Goal: Information Seeking & Learning: Learn about a topic

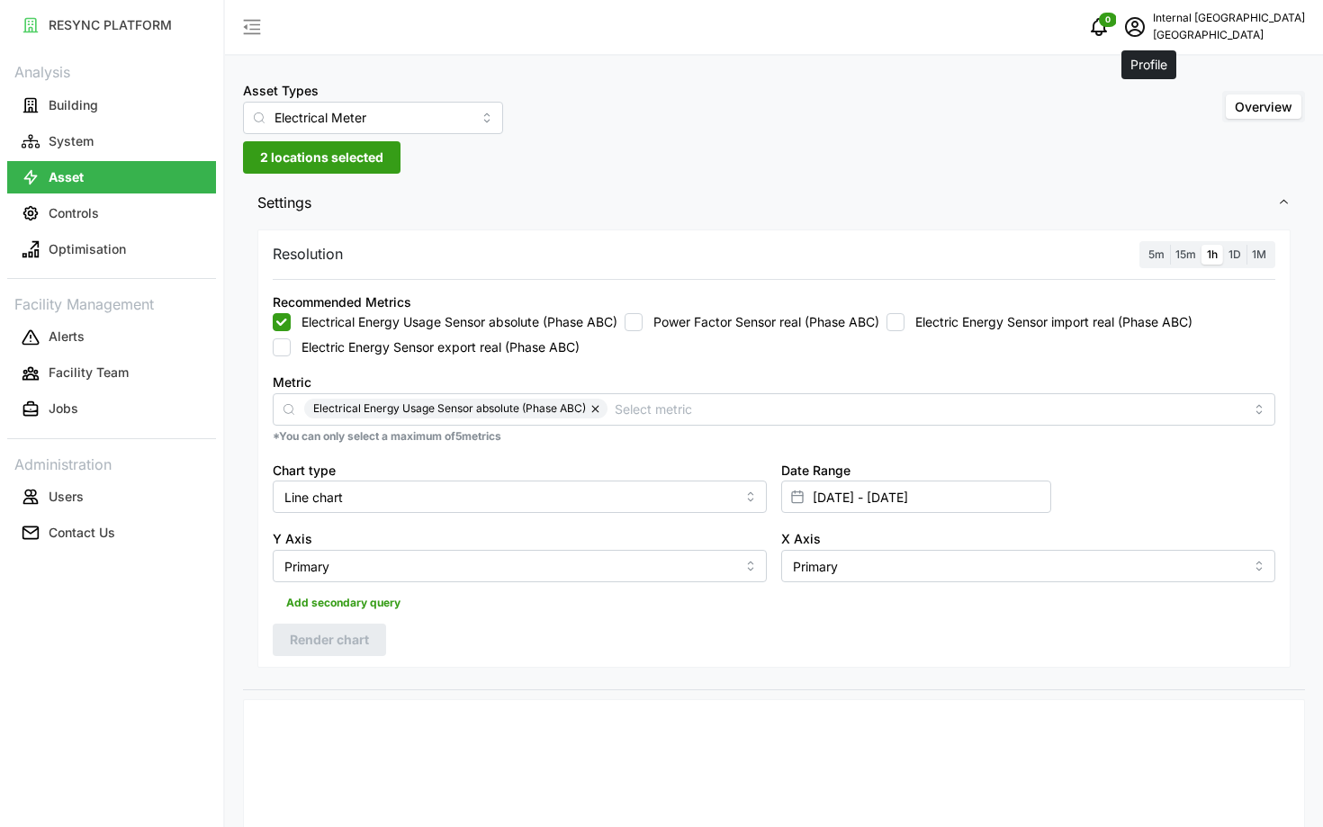
click at [1145, 28] on icon "schedule" at bounding box center [1135, 27] width 22 height 22
click at [1138, 127] on button "Logout" at bounding box center [1217, 135] width 171 height 31
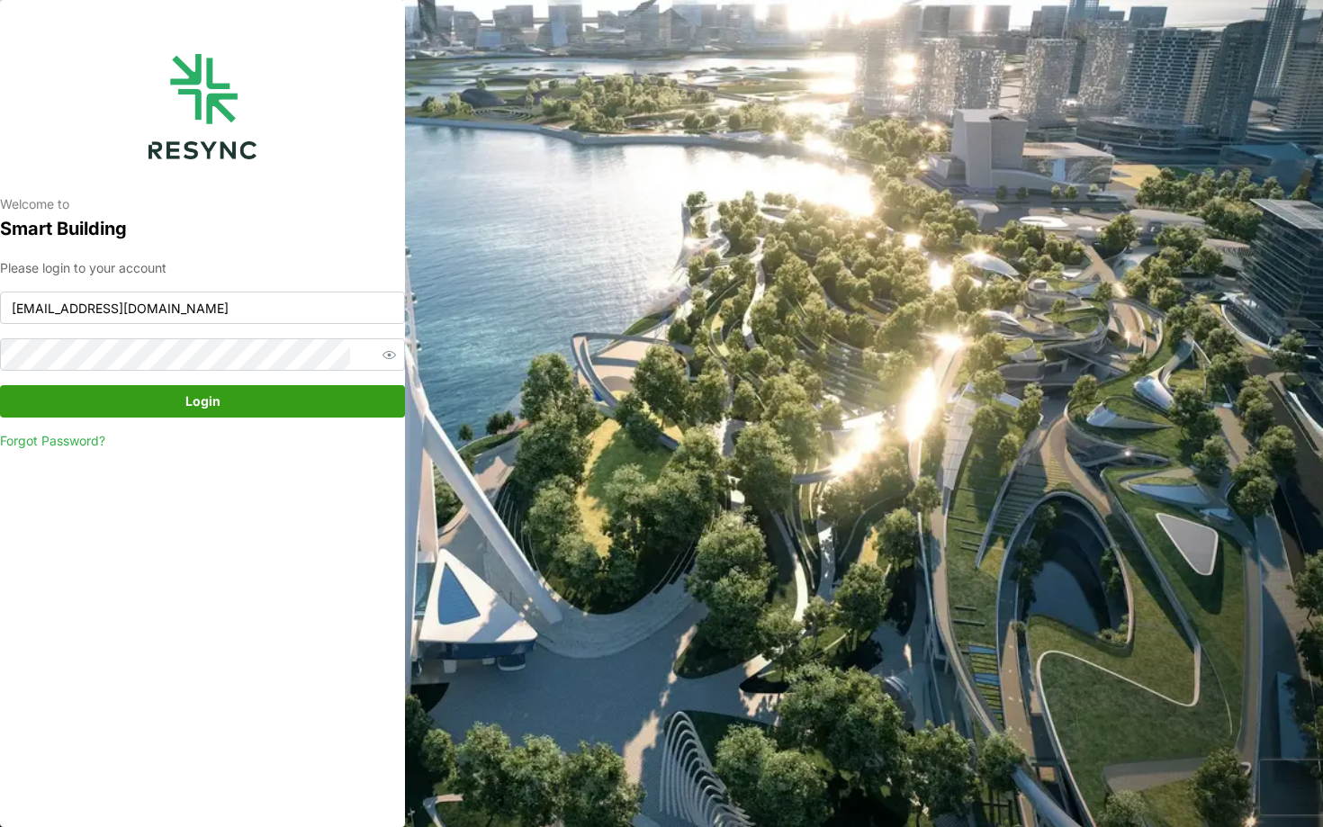
click at [211, 324] on div "Please login to your account [EMAIL_ADDRESS][DOMAIN_NAME] Login Forgot Password?" at bounding box center [202, 354] width 405 height 193
click at [201, 318] on input "[EMAIL_ADDRESS][DOMAIN_NAME]" at bounding box center [202, 307] width 405 height 32
type input "[EMAIL_ADDRESS][DOMAIN_NAME]"
click at [232, 394] on span "Login" at bounding box center [202, 401] width 371 height 31
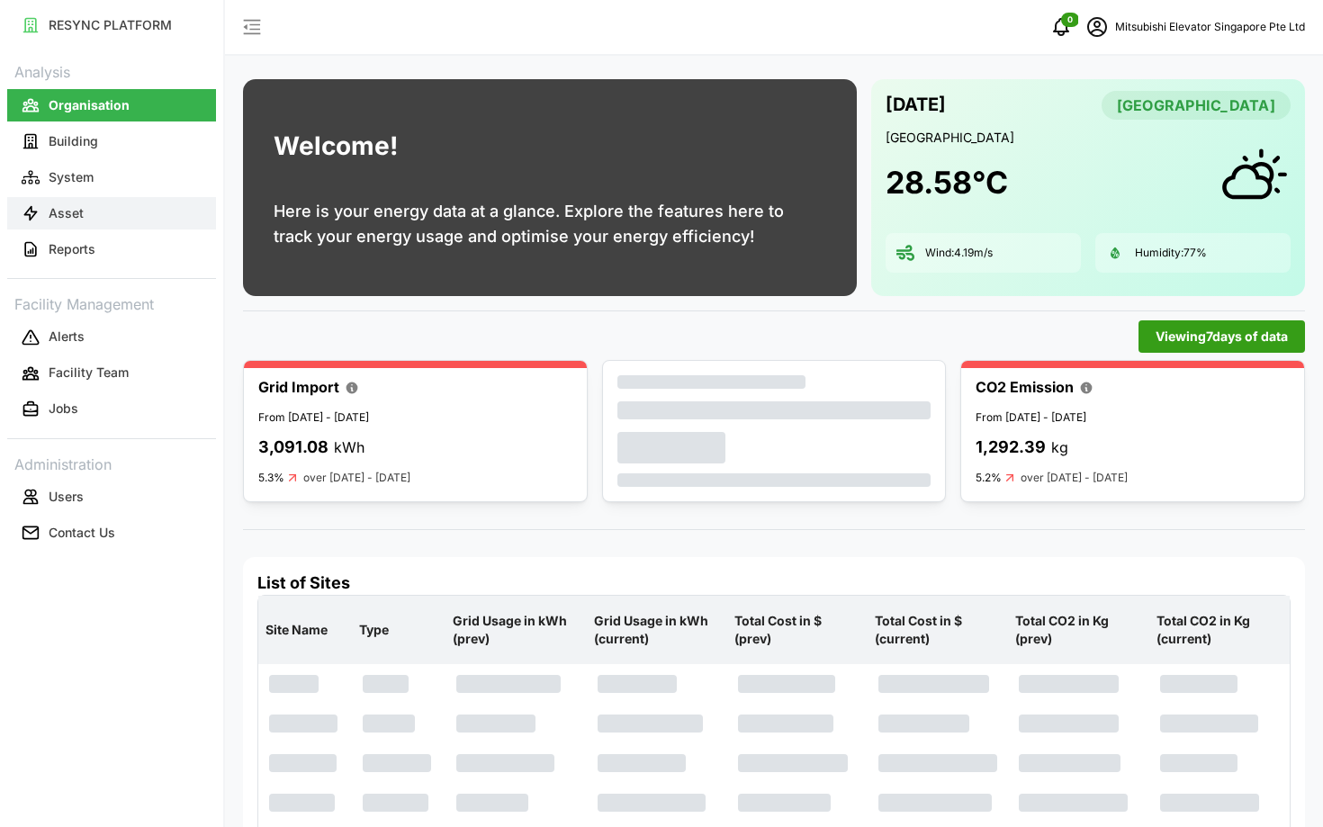
click at [45, 207] on button "Asset" at bounding box center [111, 213] width 209 height 32
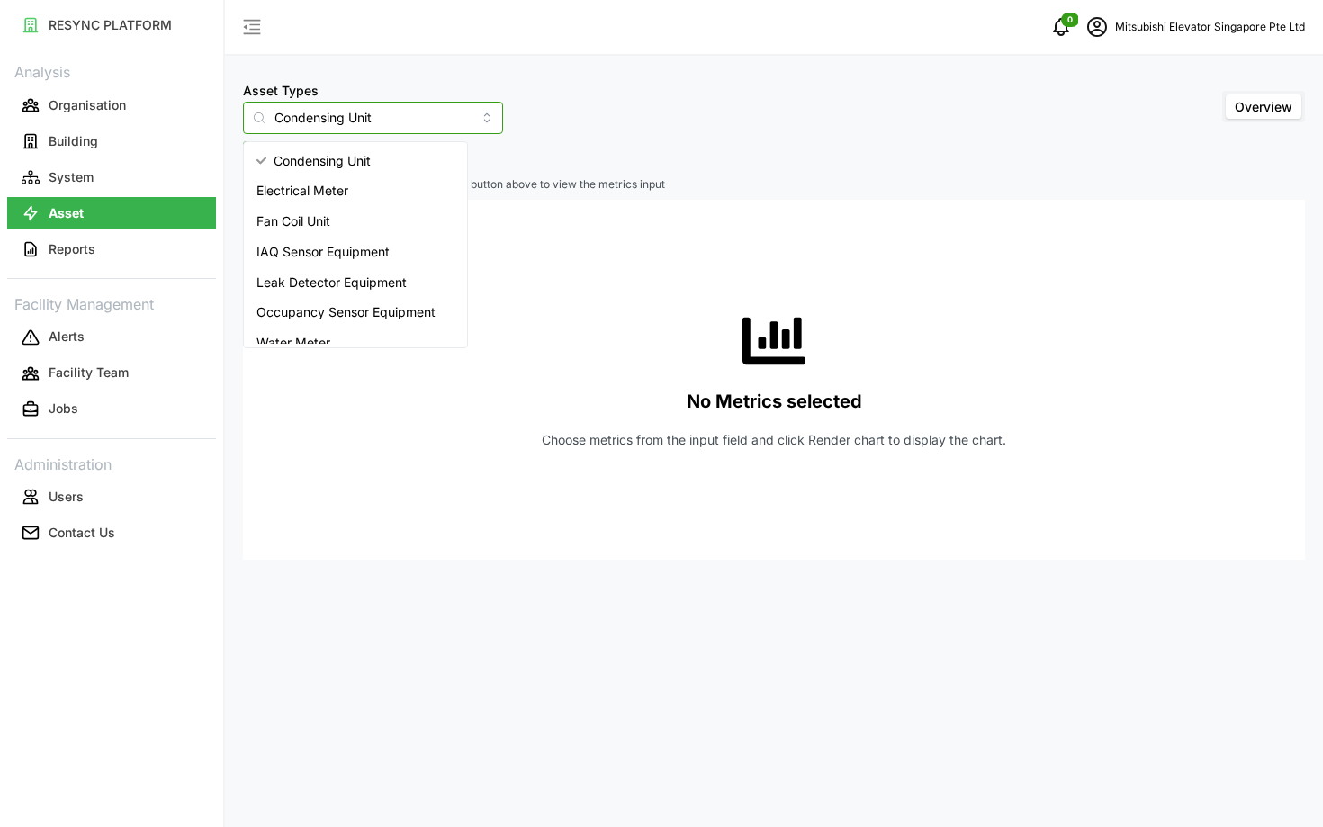
click at [337, 114] on input "Condensing Unit" at bounding box center [373, 118] width 260 height 32
click at [356, 193] on div "Electrical Meter" at bounding box center [355, 190] width 216 height 31
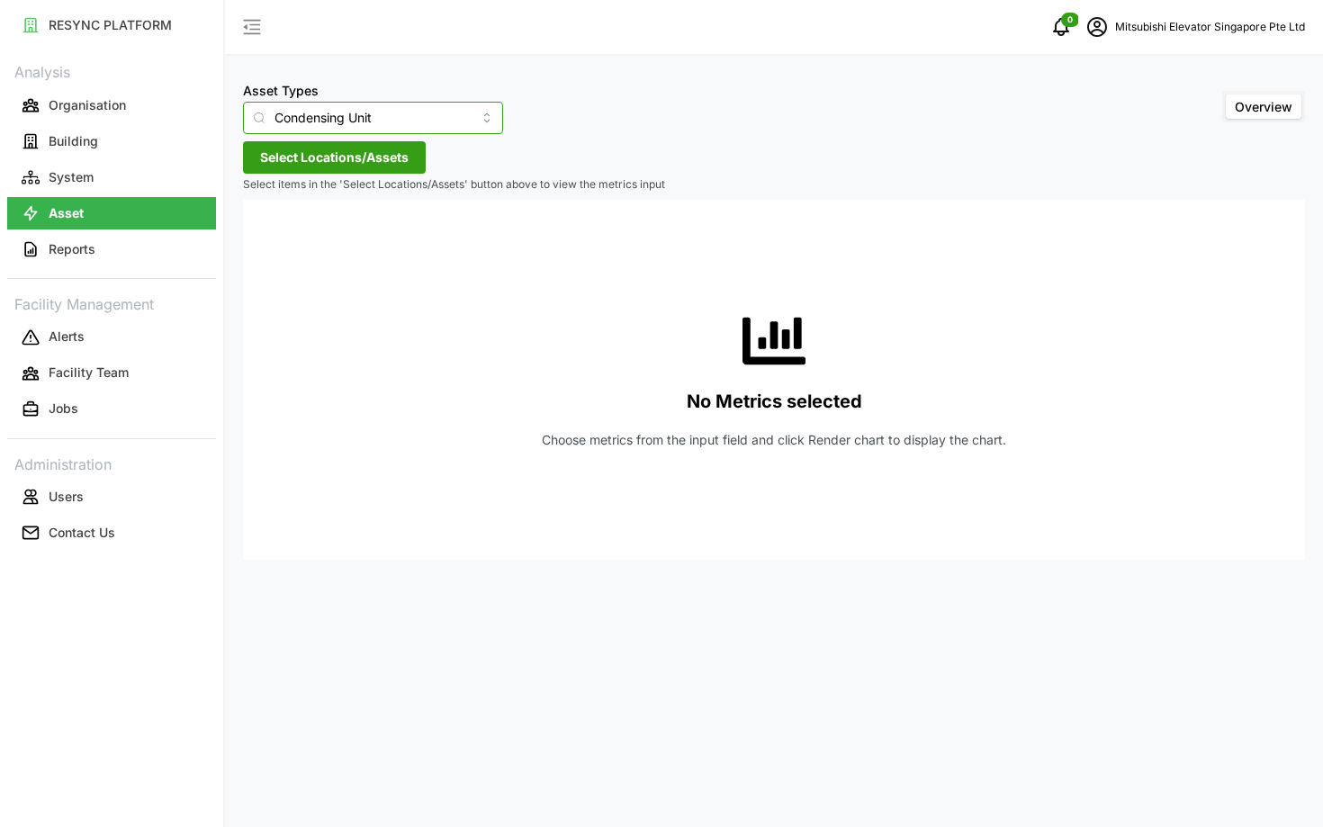
type input "Electrical Meter"
click at [327, 163] on span "Select Locations/Assets" at bounding box center [334, 157] width 148 height 31
click at [285, 238] on span "Select MESP" at bounding box center [289, 240] width 12 height 12
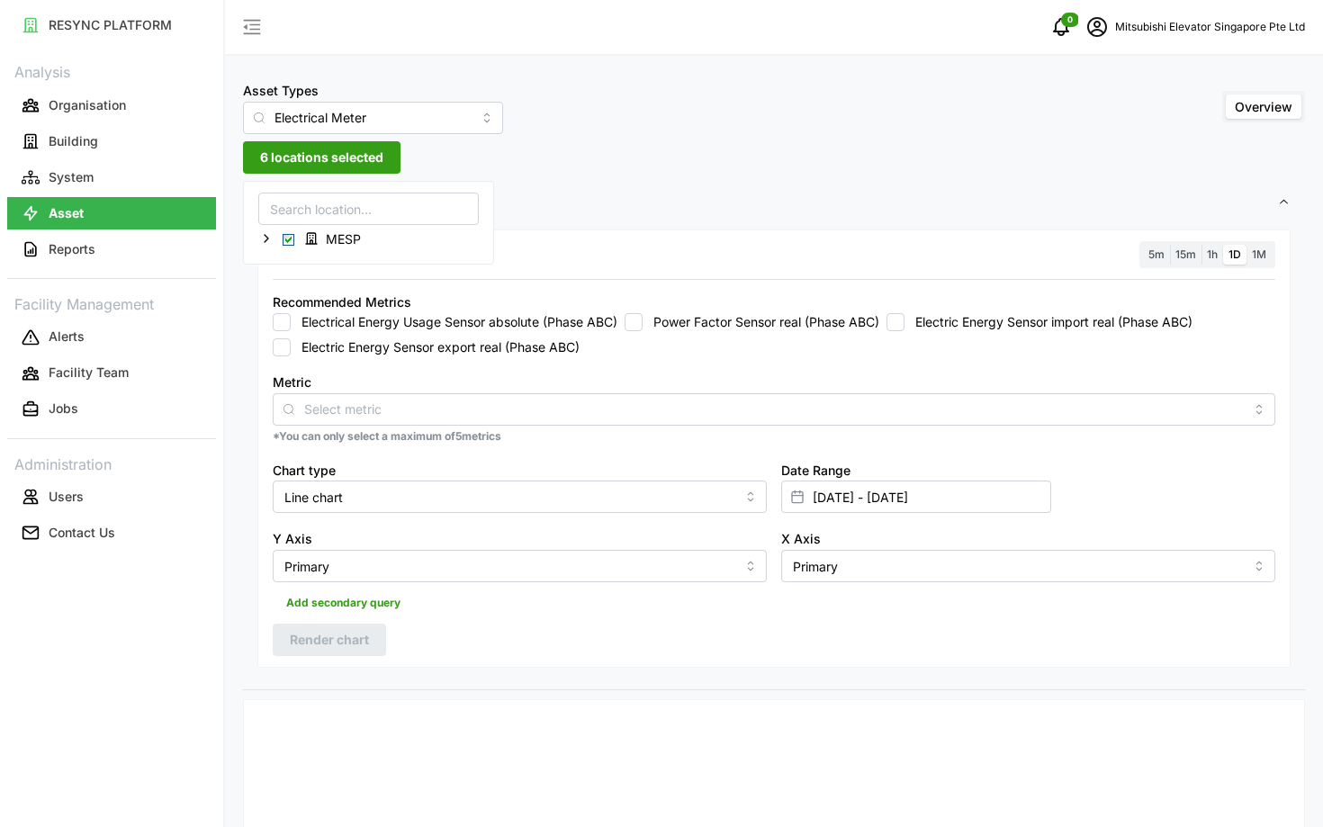
click at [383, 348] on label "Electric Energy Sensor export real (Phase ABC)" at bounding box center [435, 347] width 289 height 18
click at [291, 348] on input "Electric Energy Sensor export real (Phase ABC)" at bounding box center [282, 347] width 18 height 18
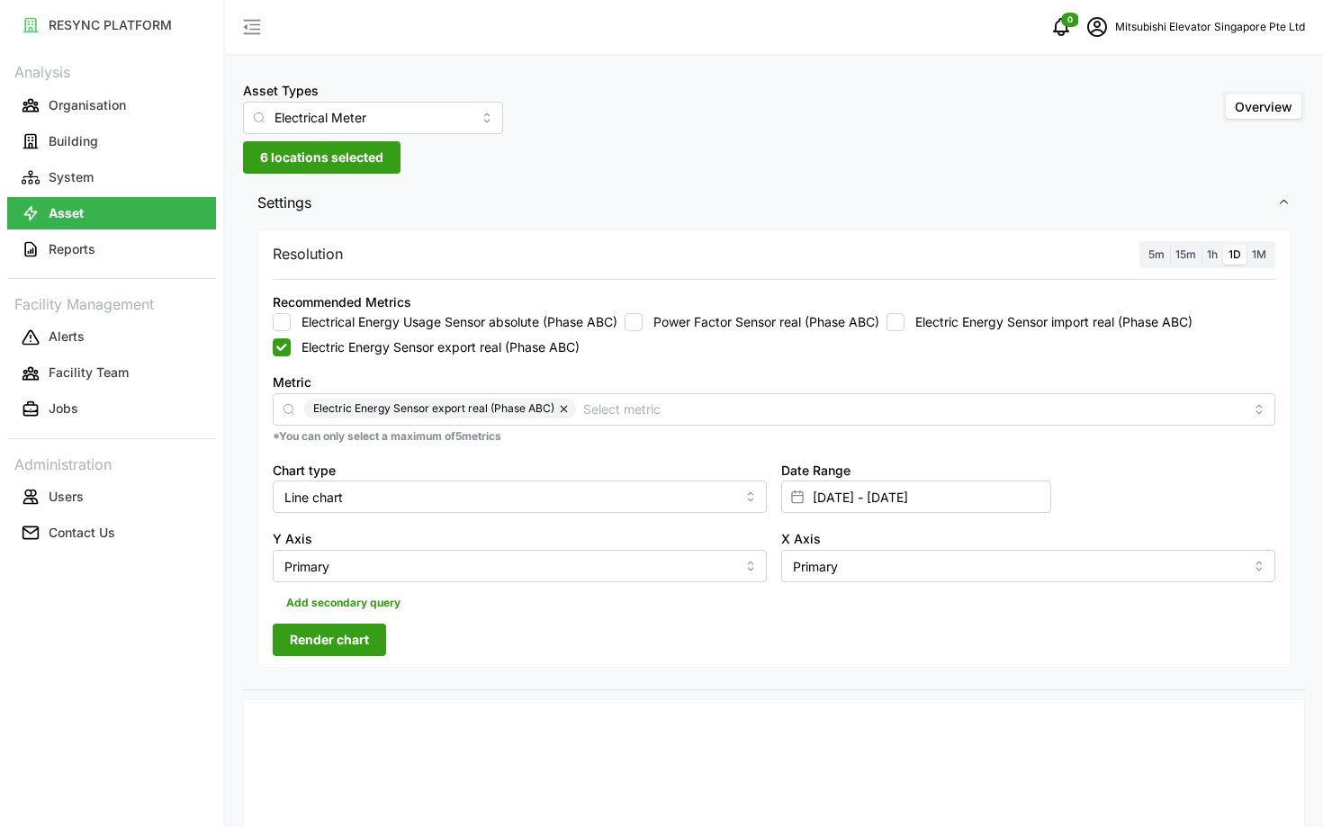
click at [569, 404] on button "button" at bounding box center [565, 409] width 22 height 20
checkbox input "false"
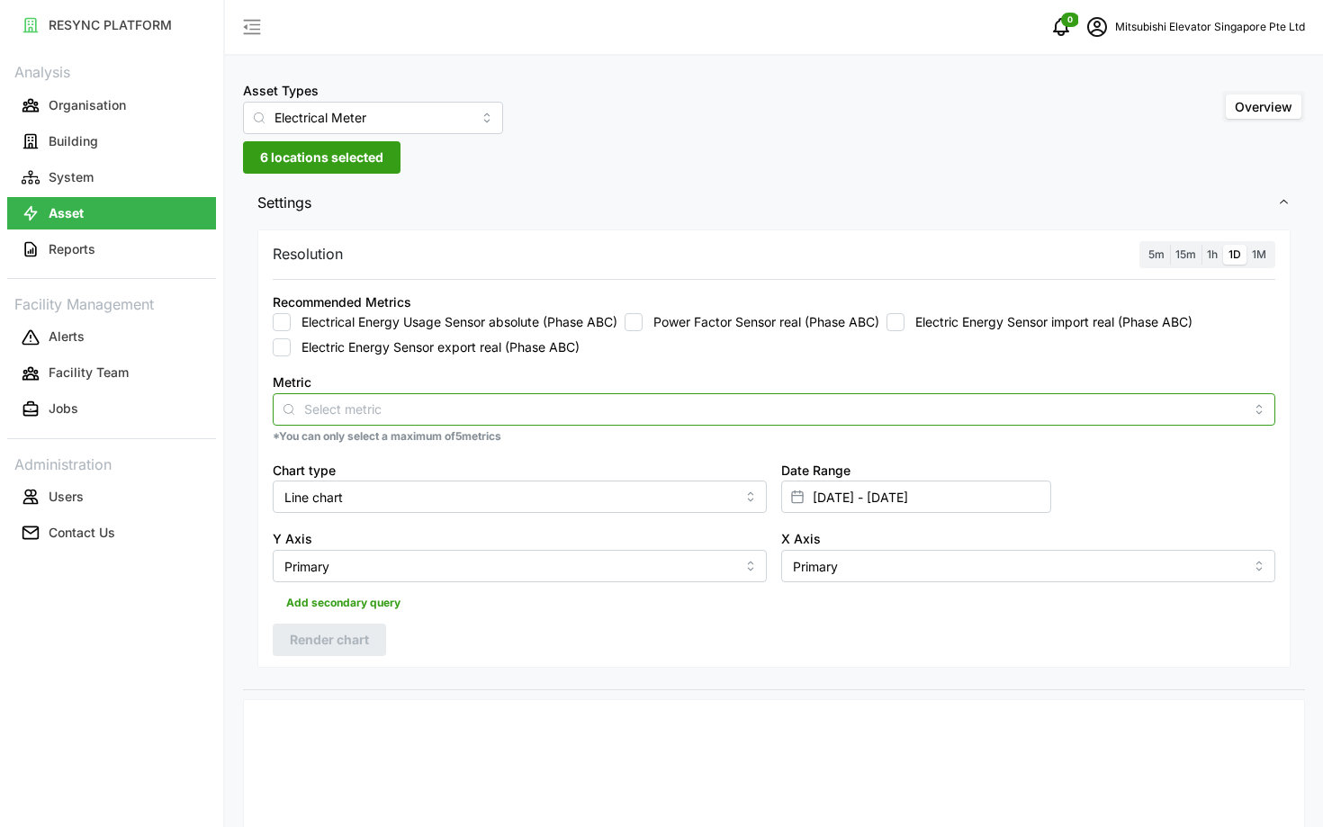
click at [569, 404] on input "Metric" at bounding box center [773, 409] width 939 height 20
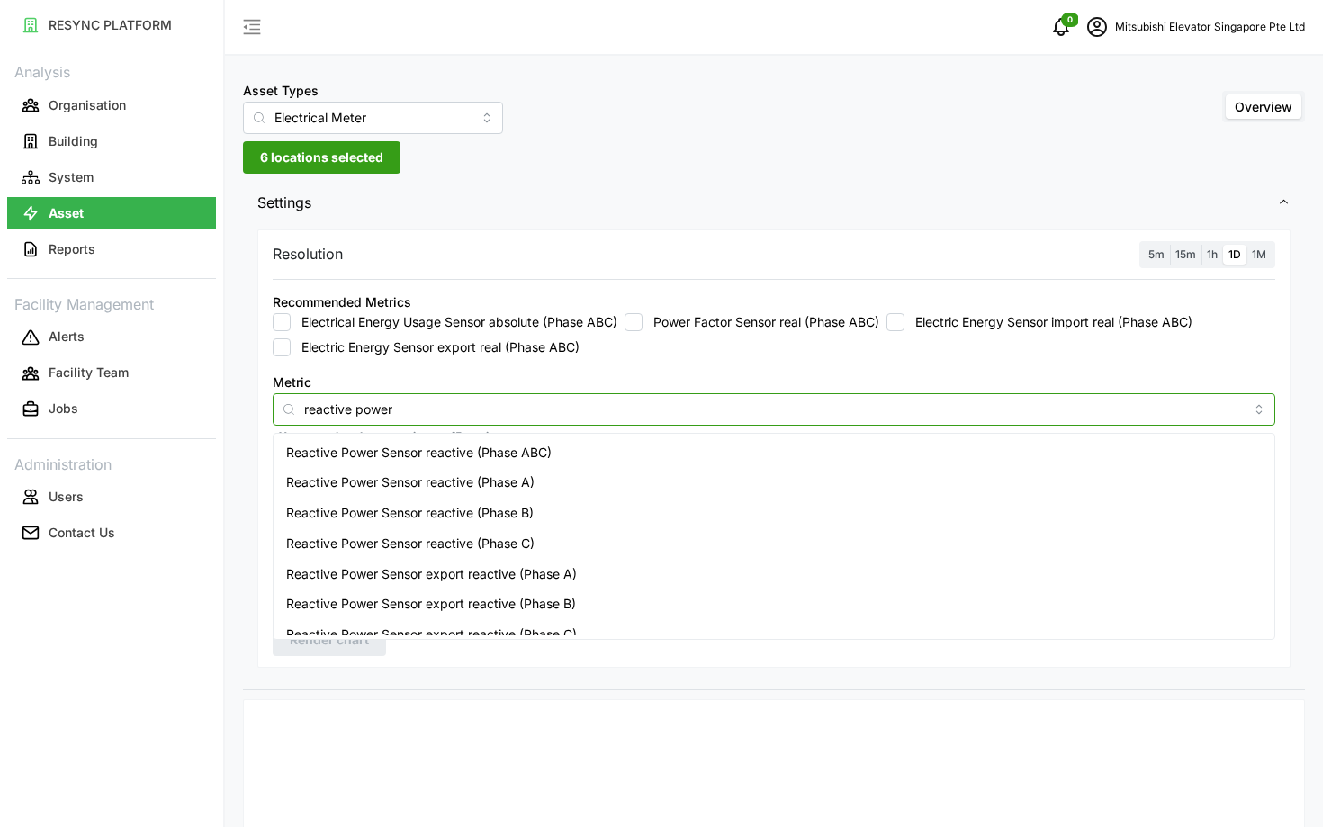
type input "reactive power"
type input "electric energy sensor"
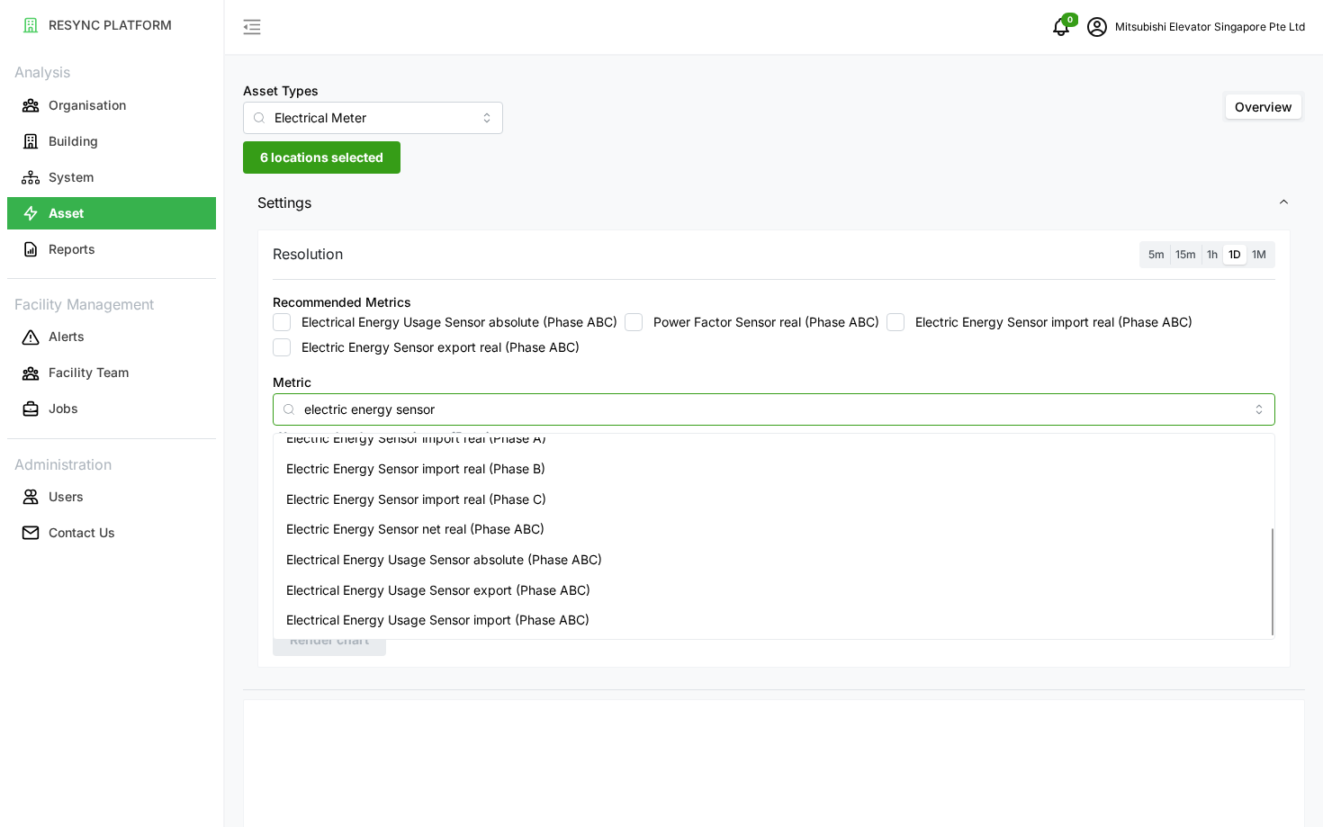
type input "electric energy sensor"
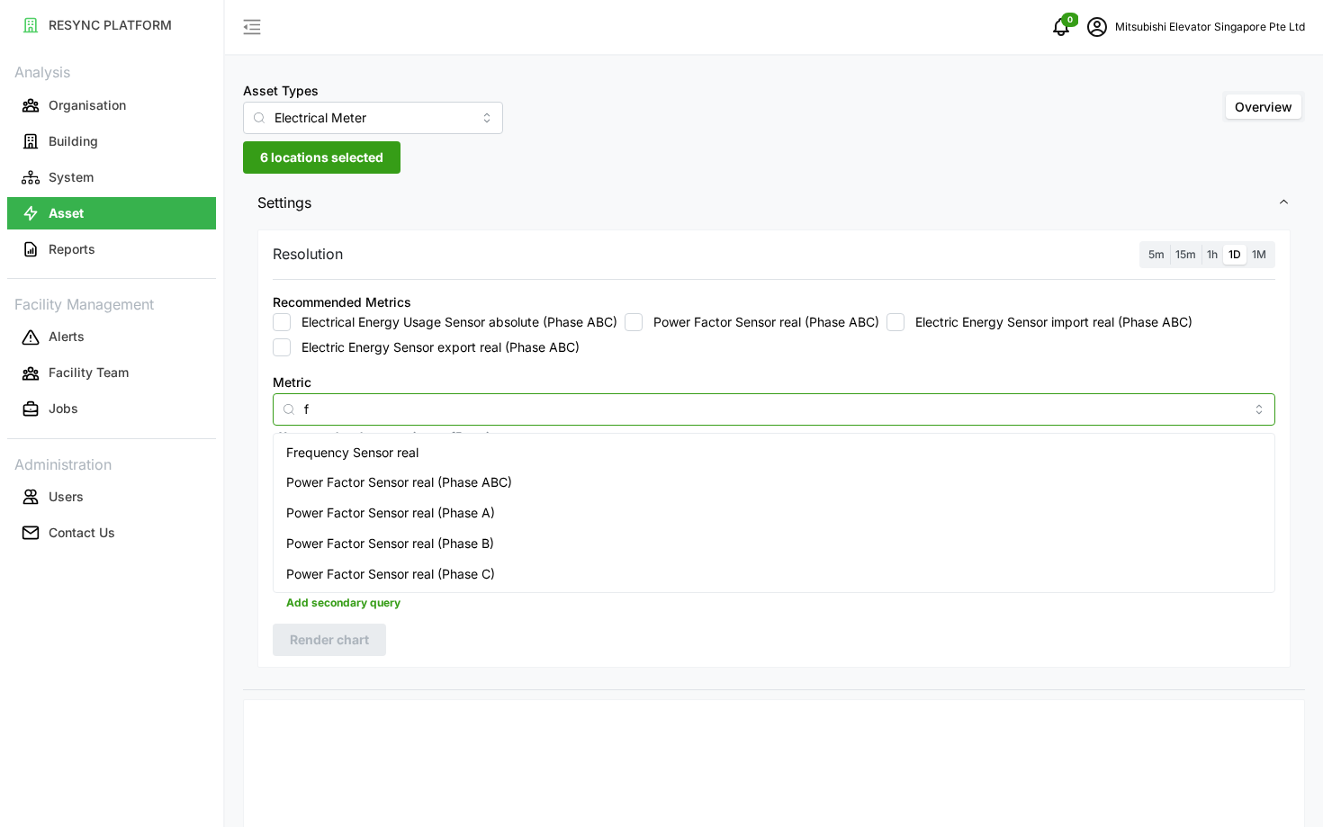
scroll to position [0, 0]
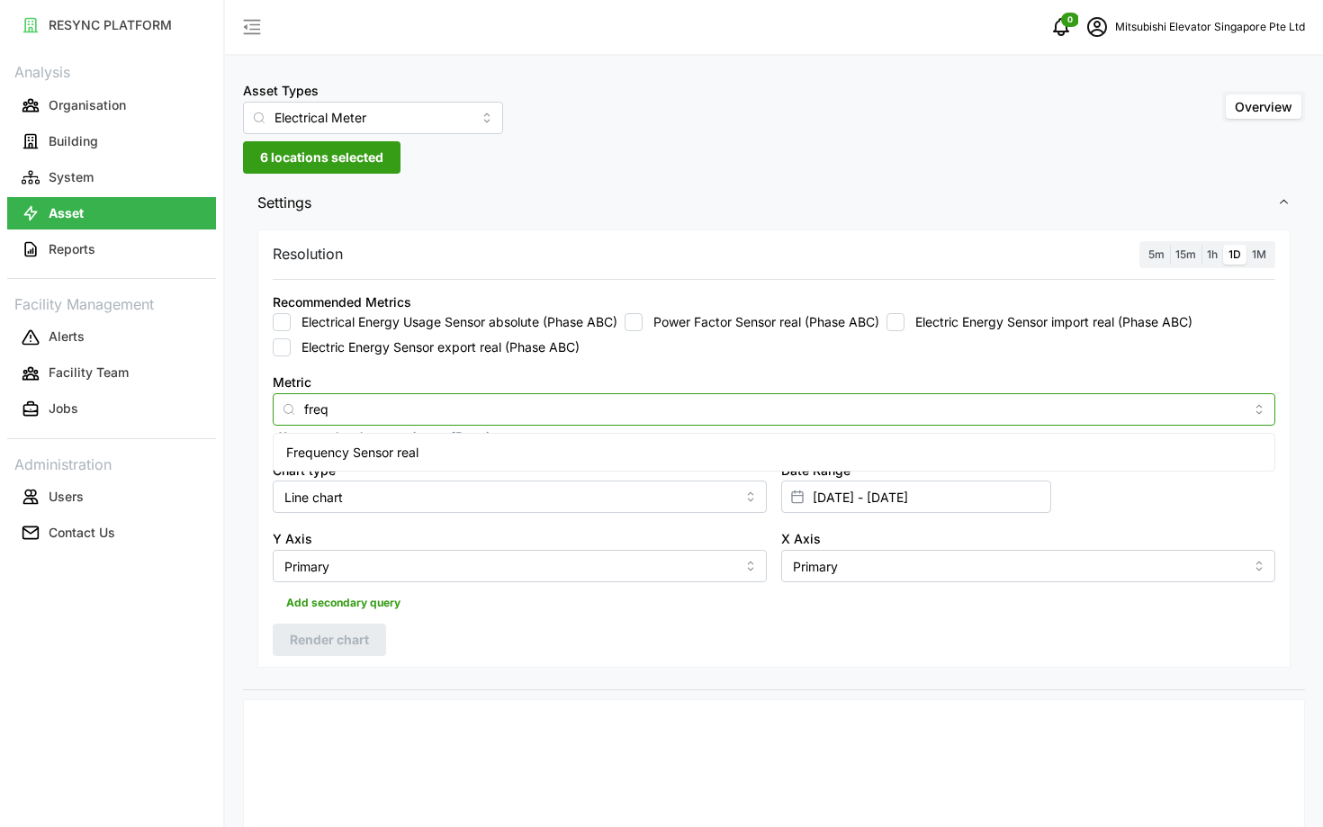
type input "freq"
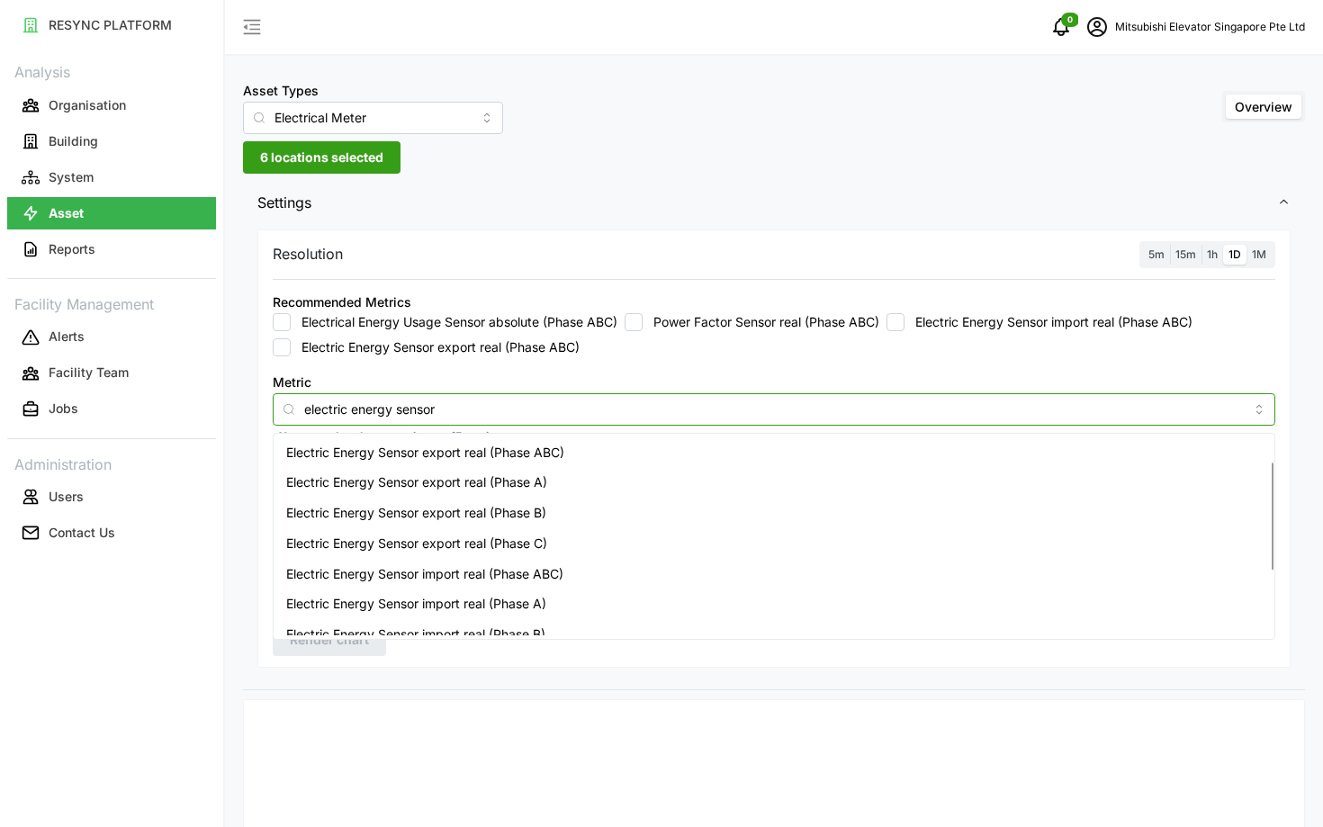
scroll to position [166, 0]
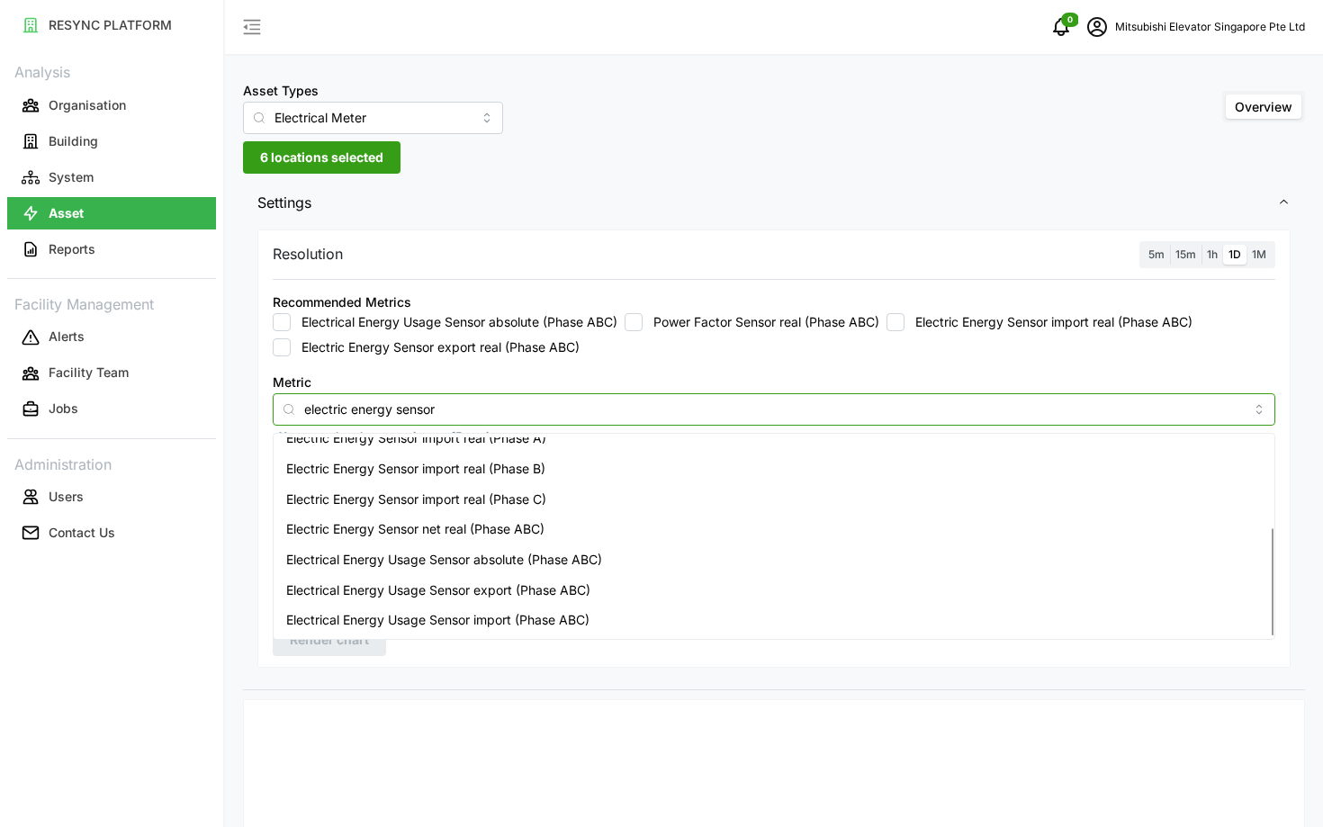
type input "electric energy sensor"
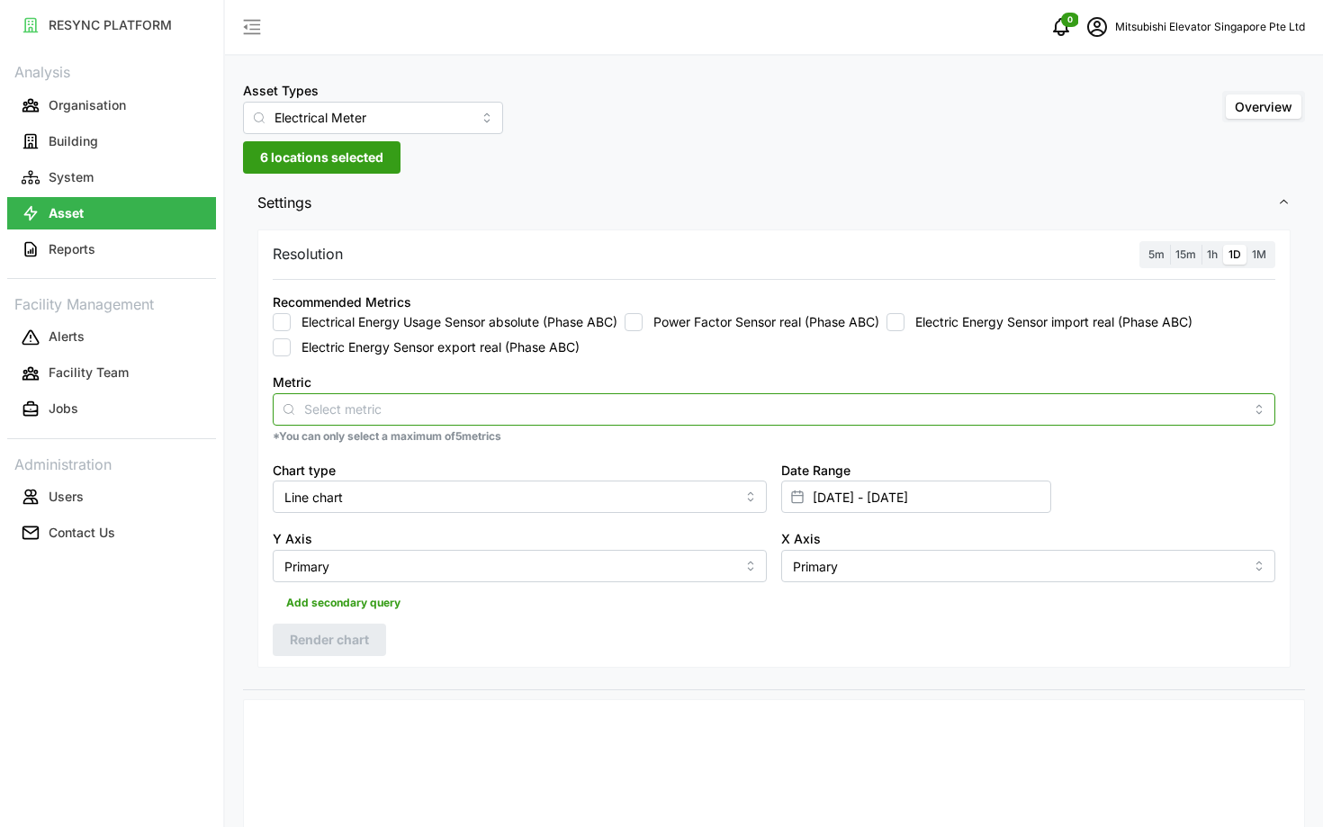
click at [380, 421] on div at bounding box center [774, 409] width 1002 height 32
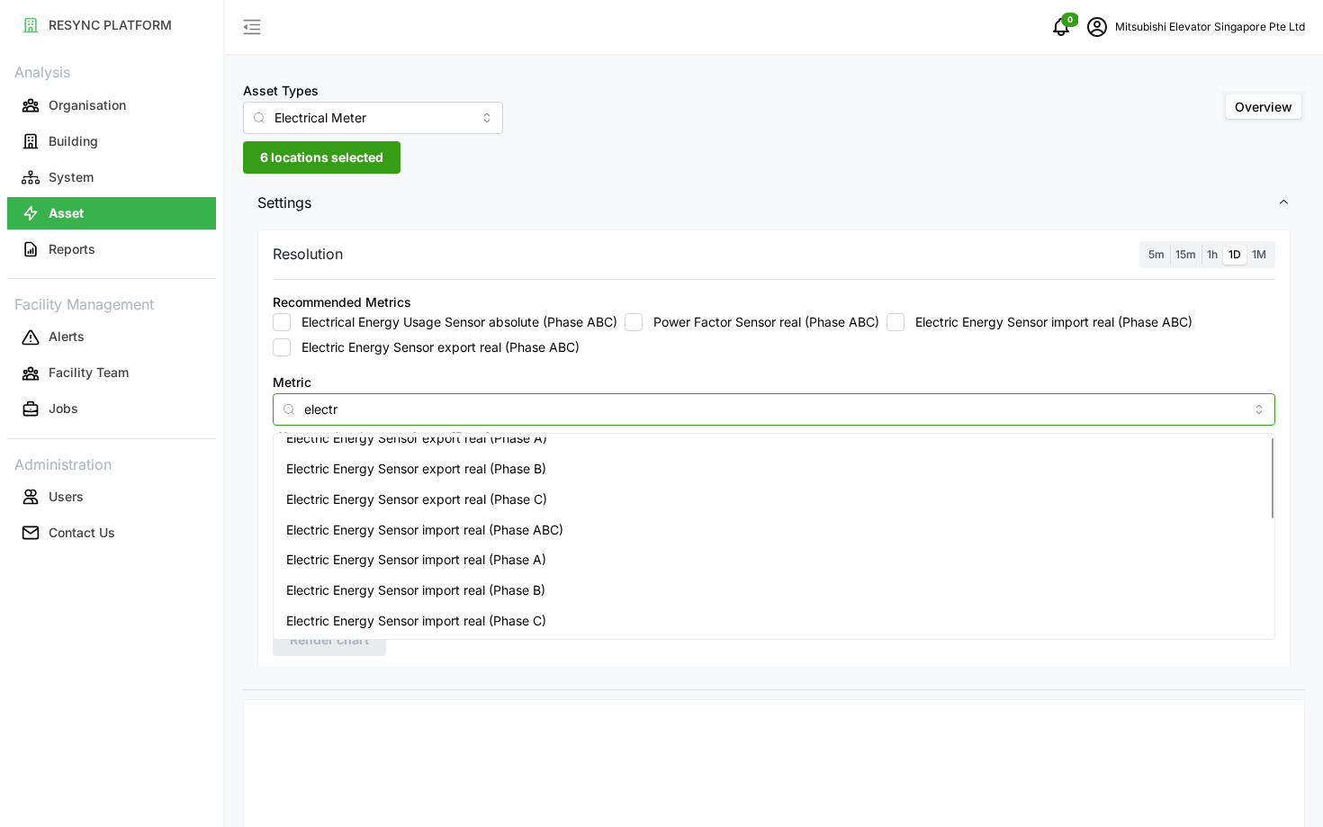
scroll to position [0, 0]
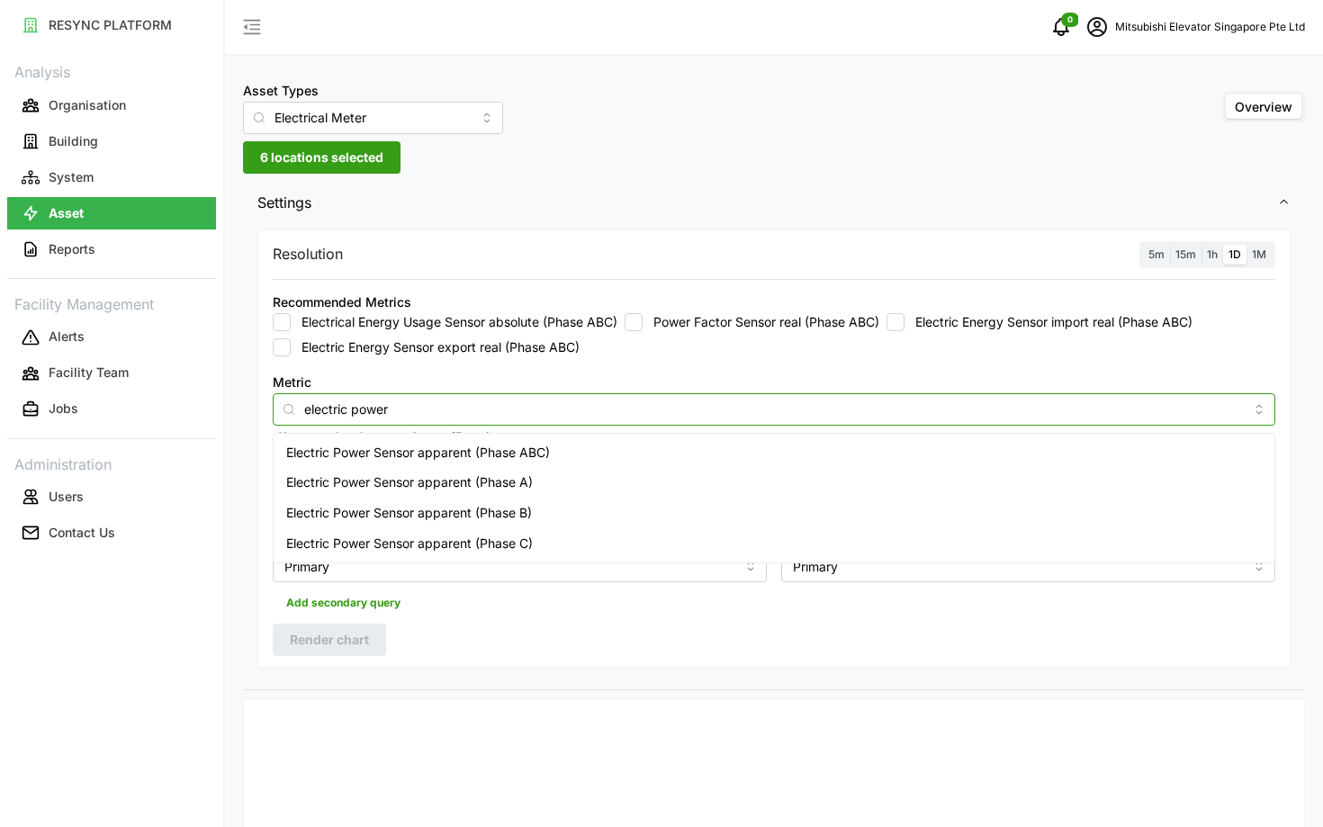
type input "electric power"
type input "electric power sensor"
